Goal: Find specific page/section: Find specific page/section

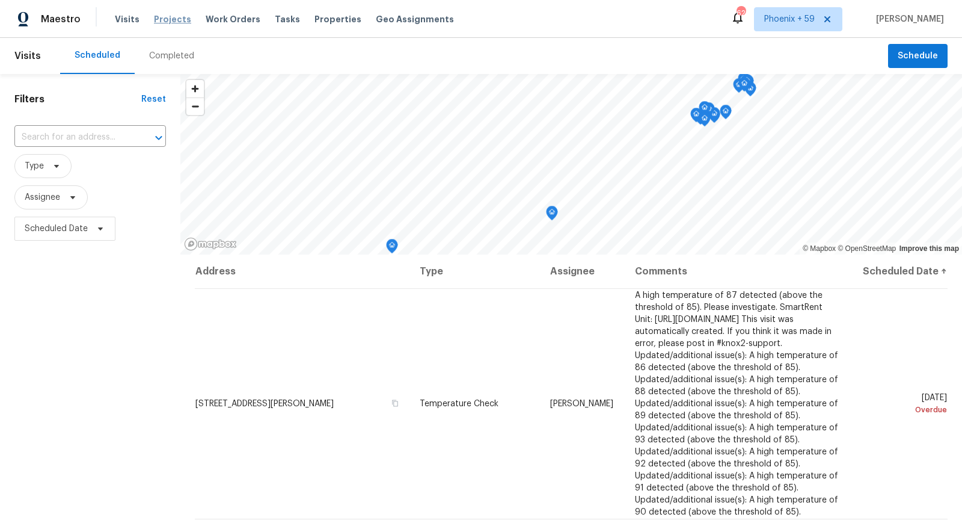
click at [158, 20] on span "Projects" at bounding box center [172, 19] width 37 height 12
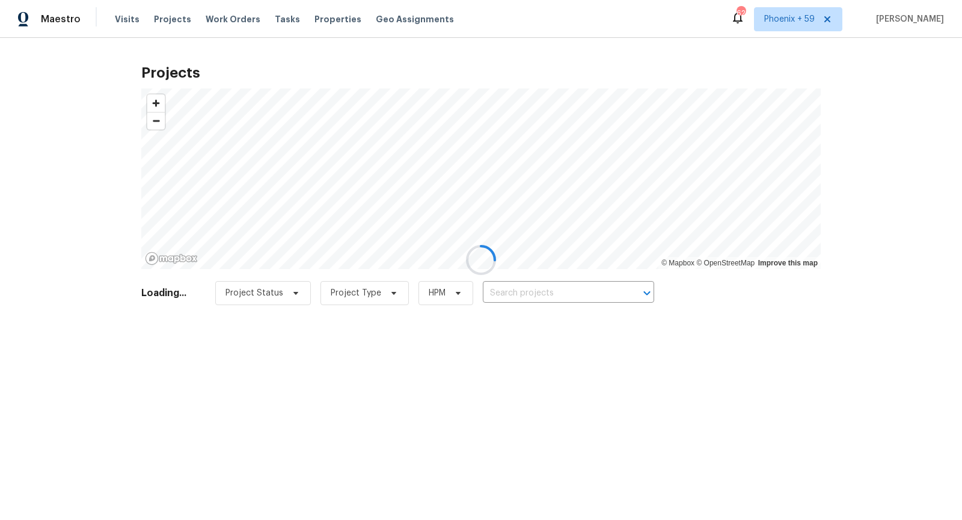
click at [546, 292] on div at bounding box center [481, 260] width 962 height 520
click at [549, 292] on div at bounding box center [481, 260] width 962 height 520
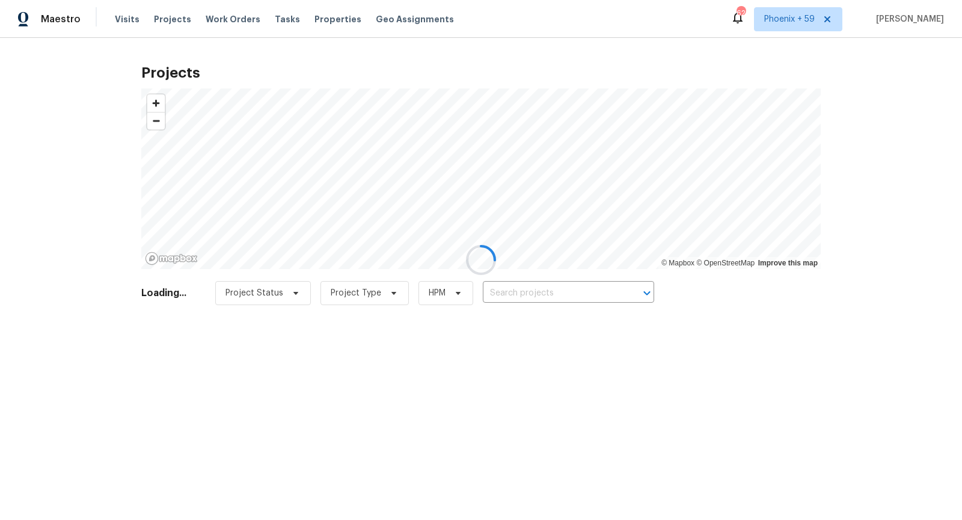
click at [549, 292] on div at bounding box center [481, 260] width 962 height 520
click at [549, 292] on input "text" at bounding box center [552, 293] width 138 height 19
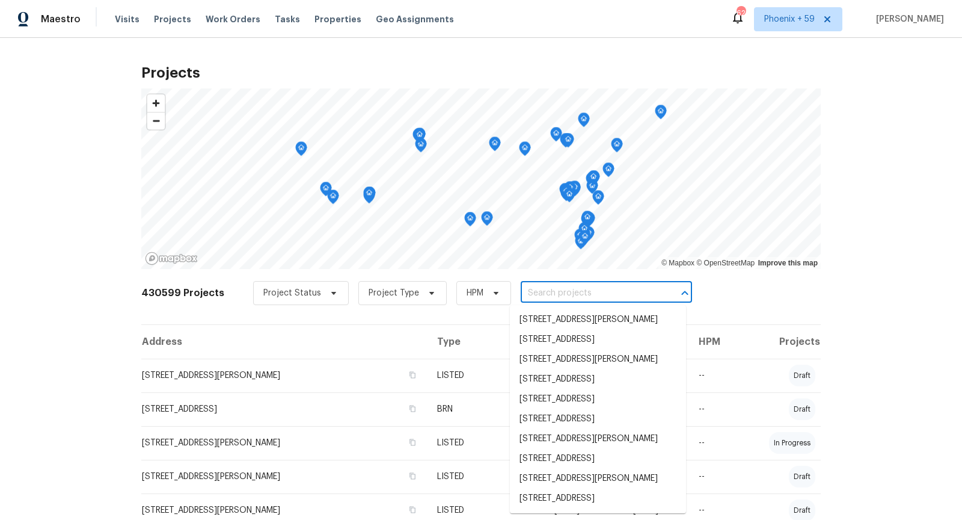
click at [549, 292] on input "text" at bounding box center [590, 293] width 138 height 19
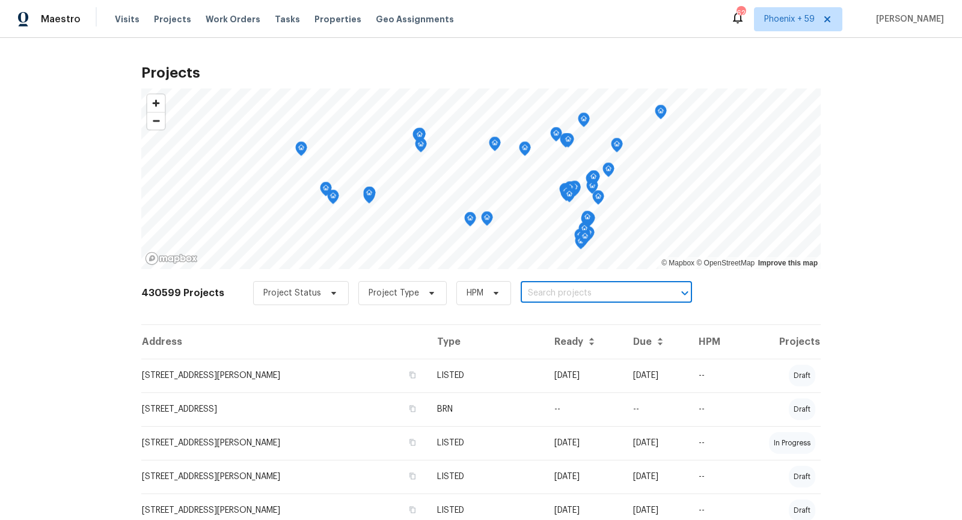
paste input "9903 Cedarcrest D"
type input "9903 Cedarcrest D"
click at [555, 316] on li "[STREET_ADDRESS][PERSON_NAME]" at bounding box center [598, 320] width 176 height 20
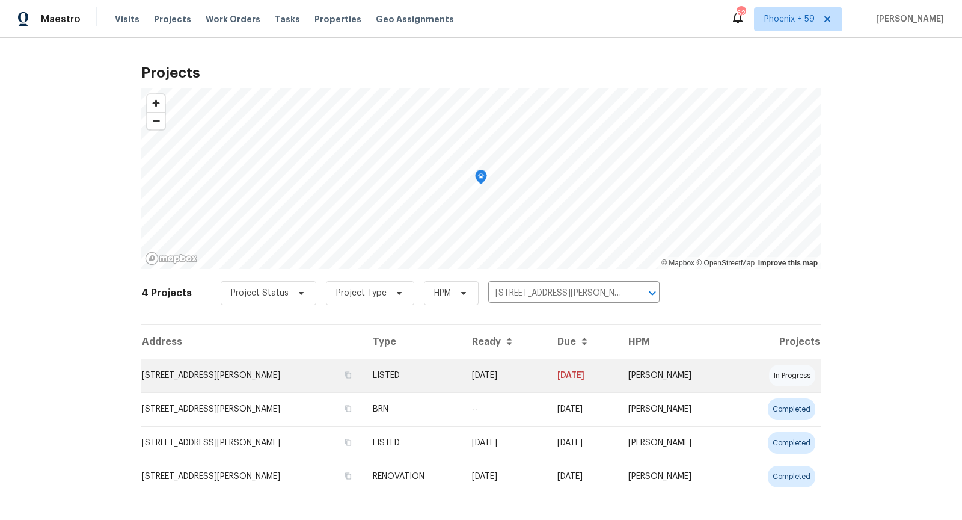
click at [217, 381] on td "[STREET_ADDRESS][PERSON_NAME]" at bounding box center [252, 375] width 222 height 34
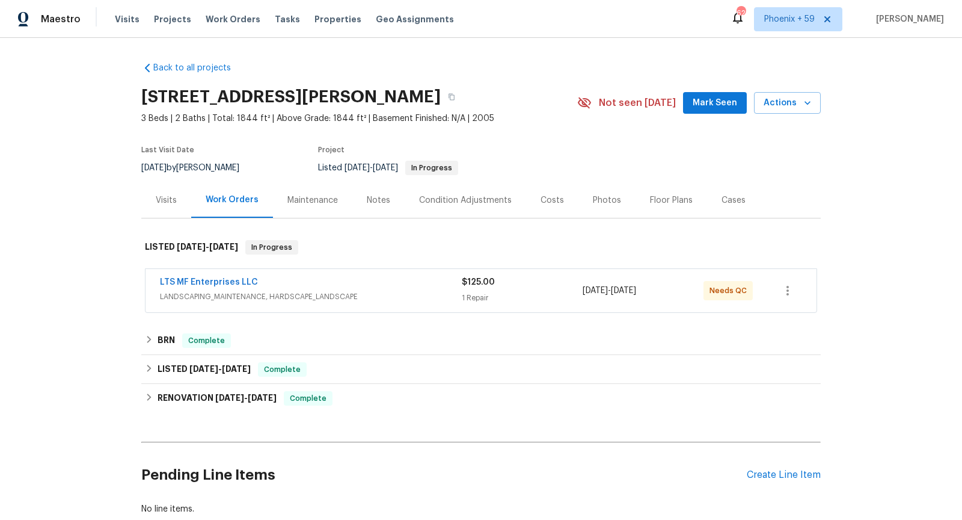
click at [382, 291] on span "LANDSCAPING_MAINTENANCE, HARDSCAPE_LANDSCAPE" at bounding box center [311, 297] width 302 height 12
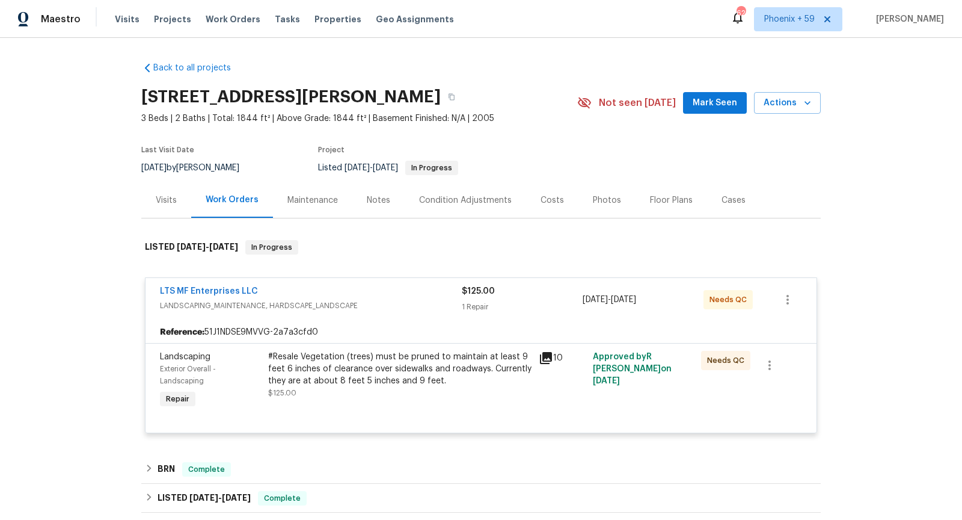
click at [544, 355] on icon at bounding box center [546, 358] width 12 height 12
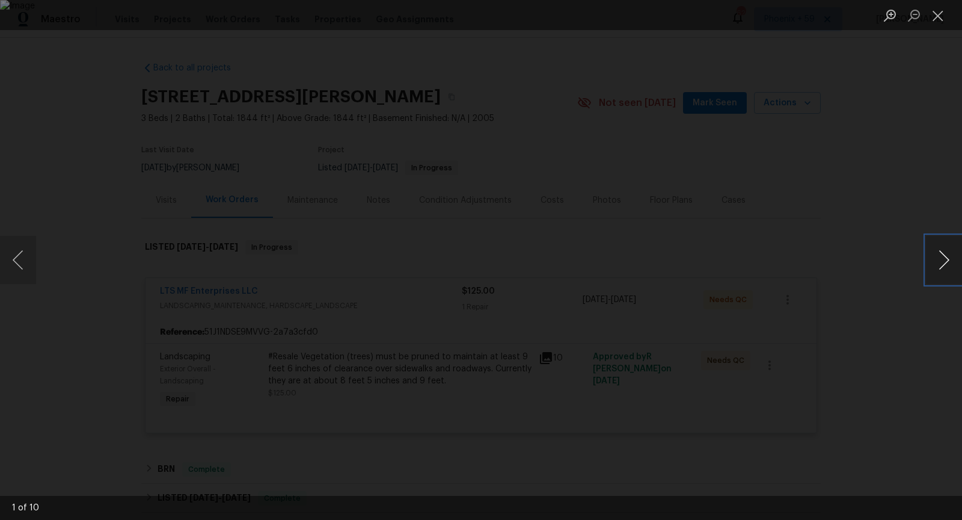
click at [940, 259] on button "Next image" at bounding box center [944, 260] width 36 height 48
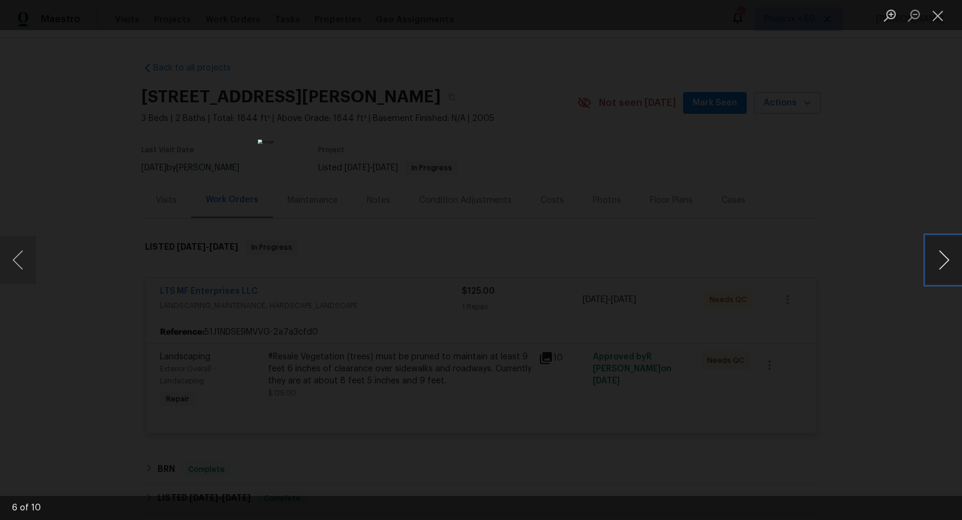
click at [940, 258] on button "Next image" at bounding box center [944, 260] width 36 height 48
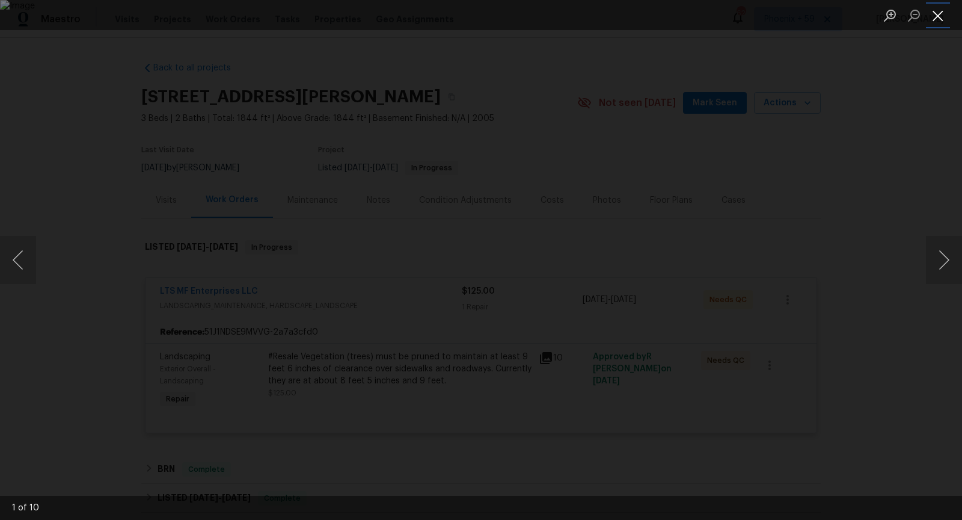
click at [941, 16] on button "Close lightbox" at bounding box center [938, 15] width 24 height 21
